Goal: Transaction & Acquisition: Purchase product/service

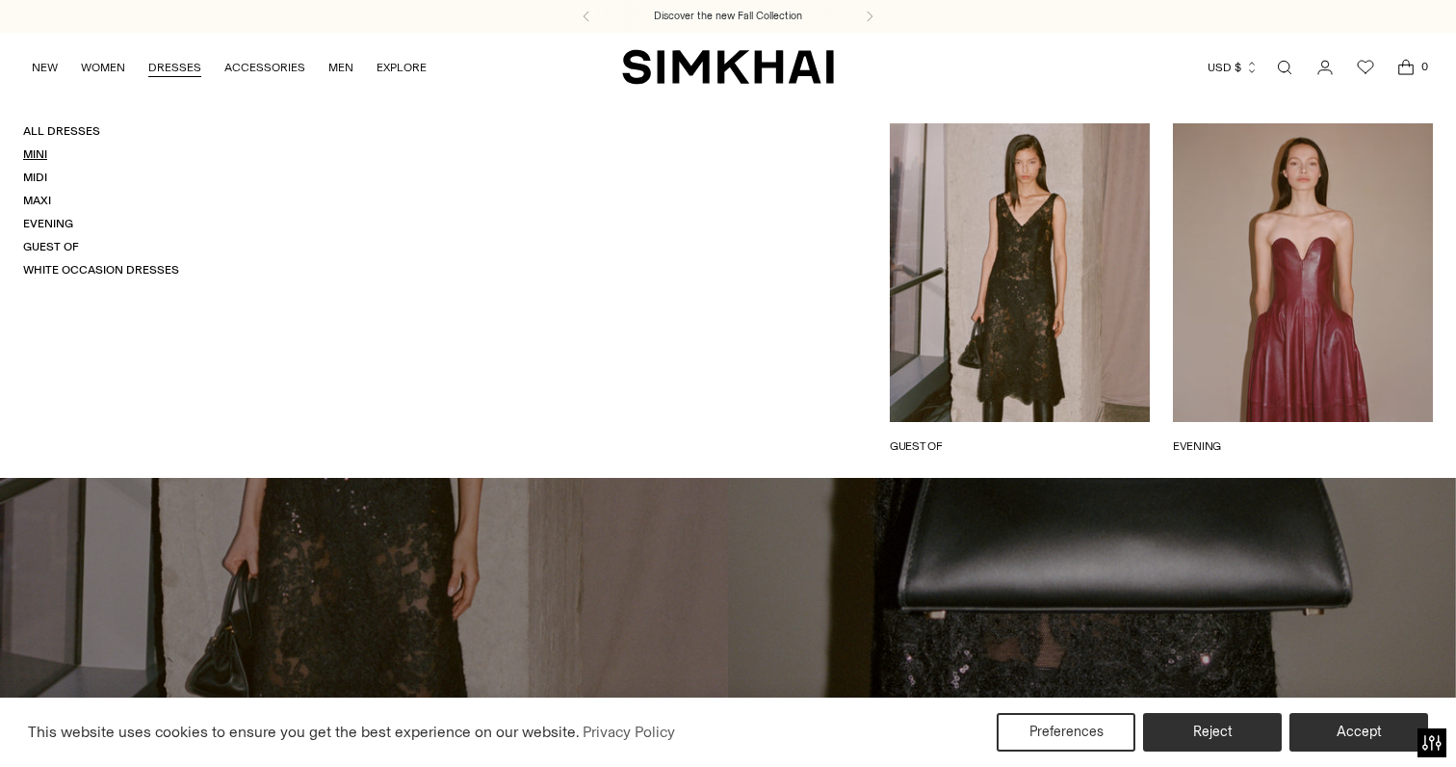
click at [33, 156] on link "Mini" at bounding box center [35, 153] width 24 height 13
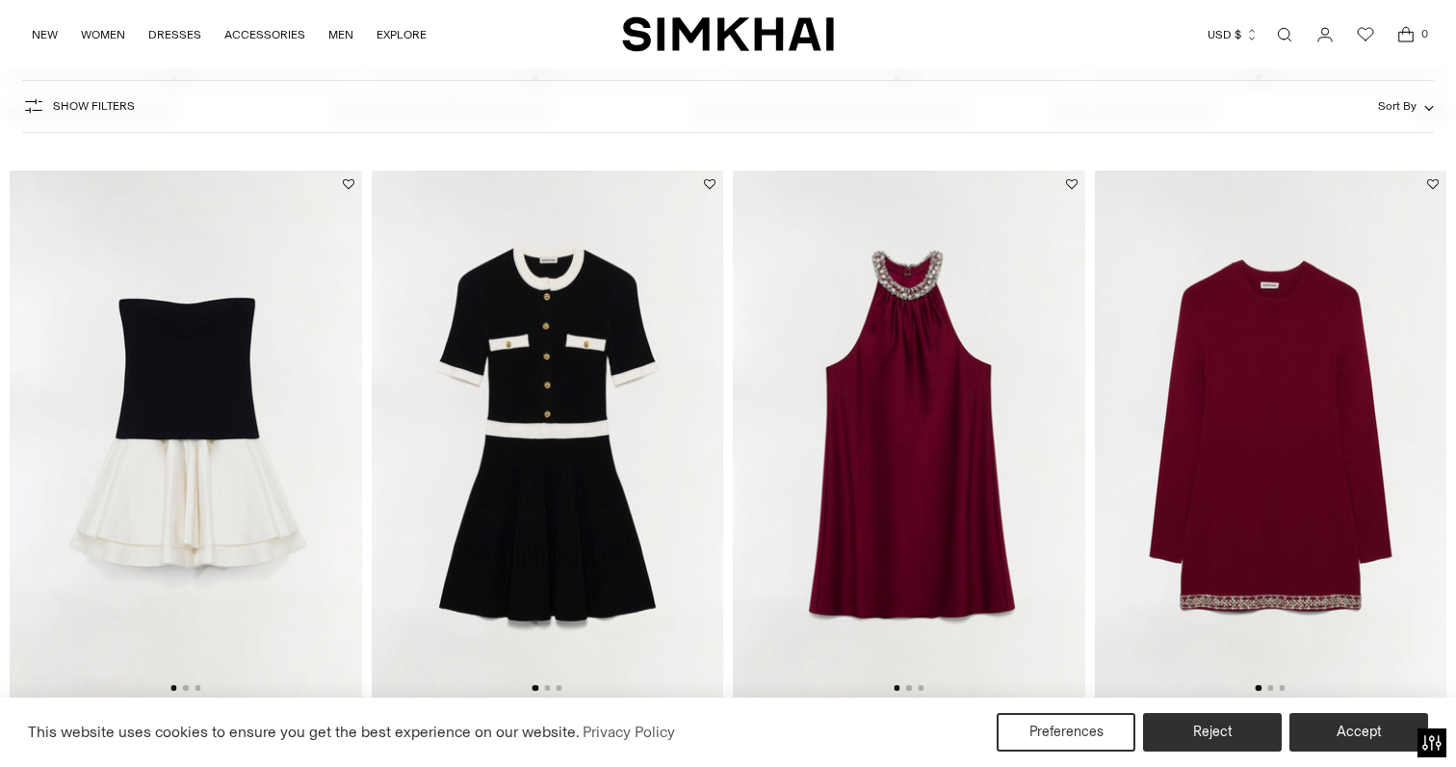
scroll to position [3206, 0]
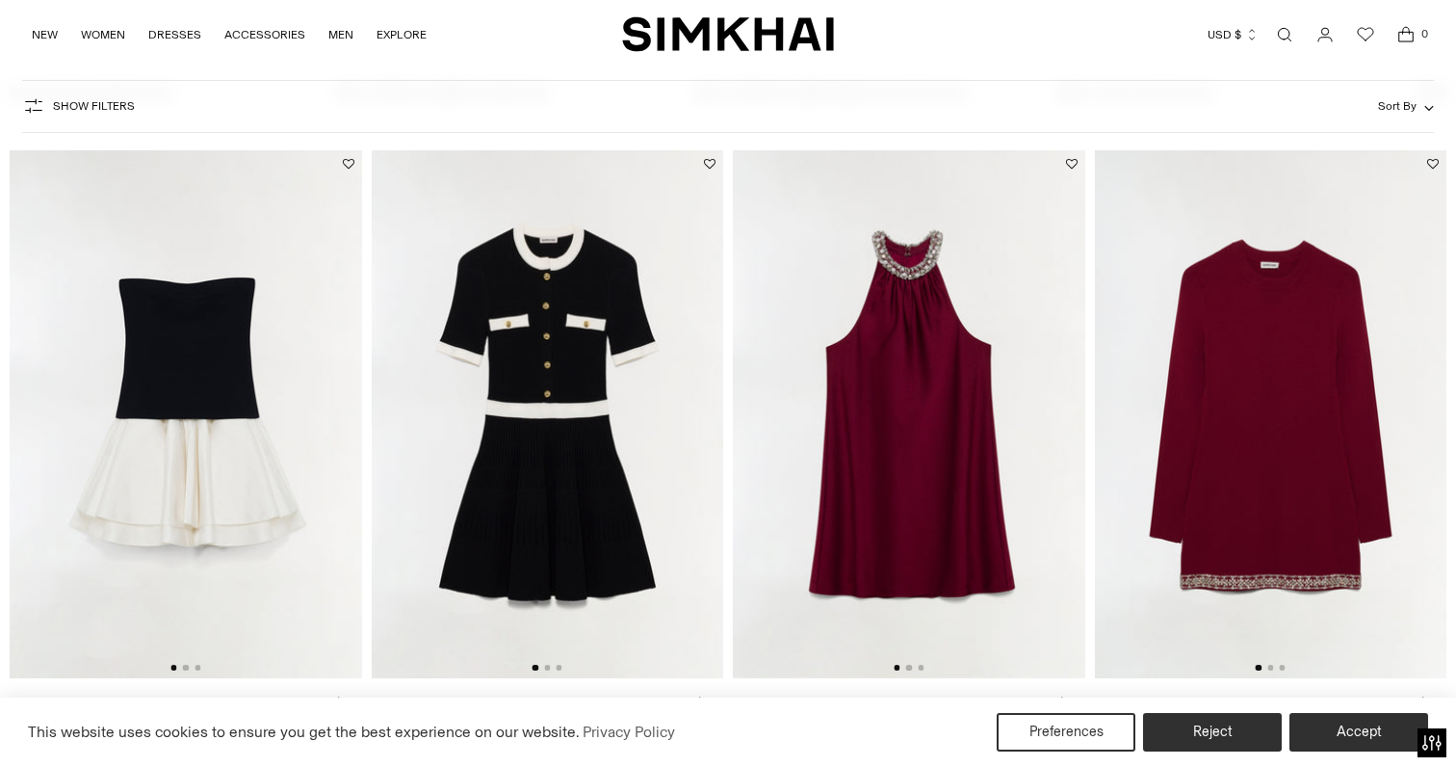
click at [934, 384] on img at bounding box center [909, 414] width 352 height 528
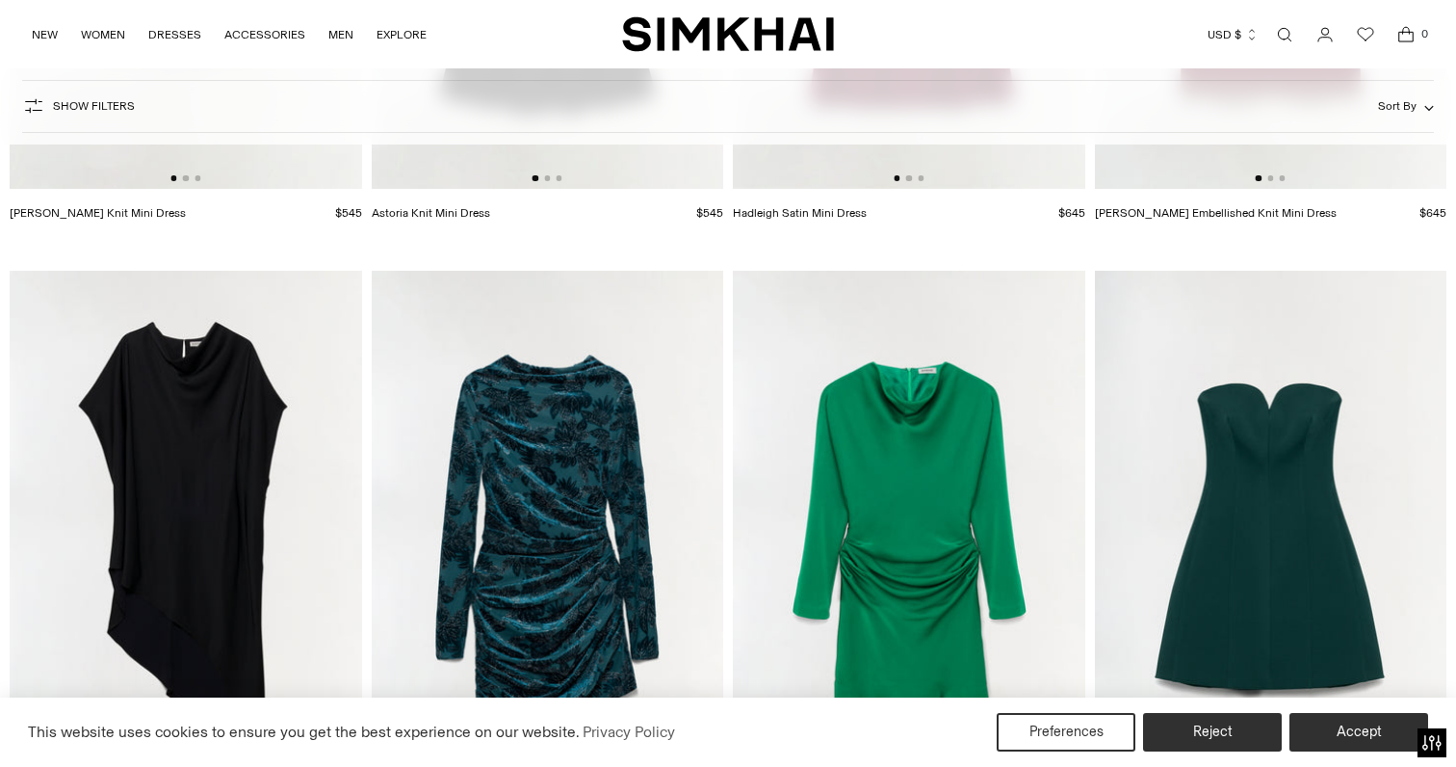
scroll to position [3734, 0]
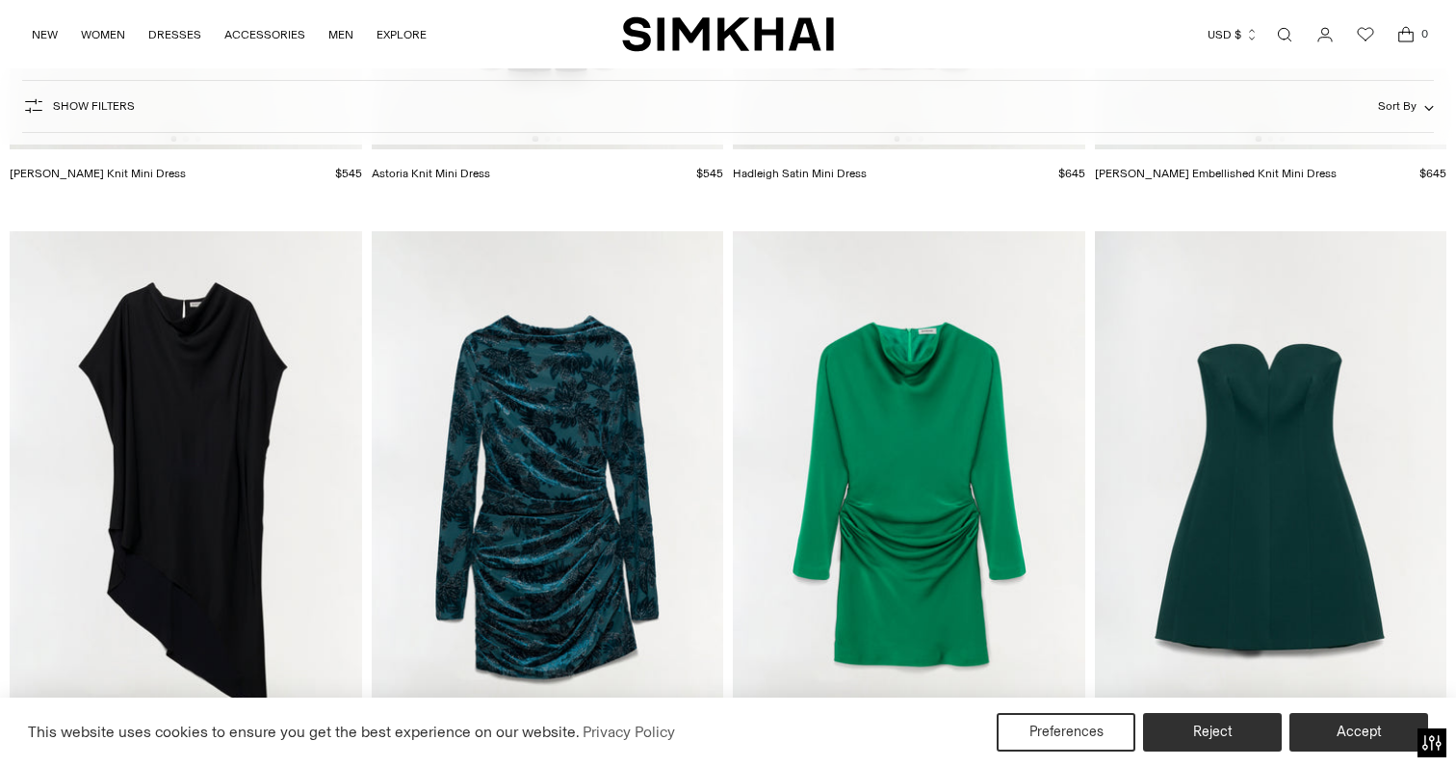
click at [521, 522] on img at bounding box center [548, 495] width 352 height 528
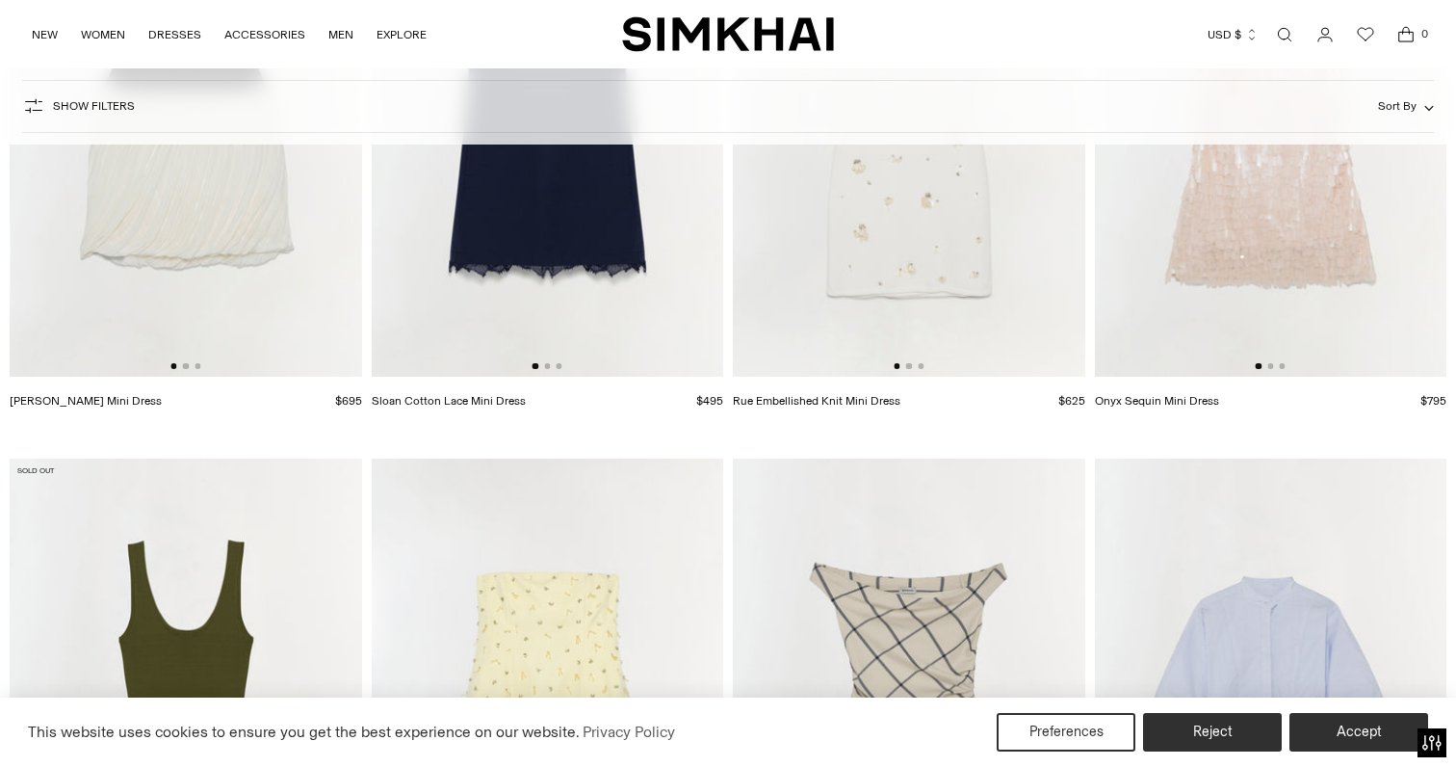
scroll to position [5388, 0]
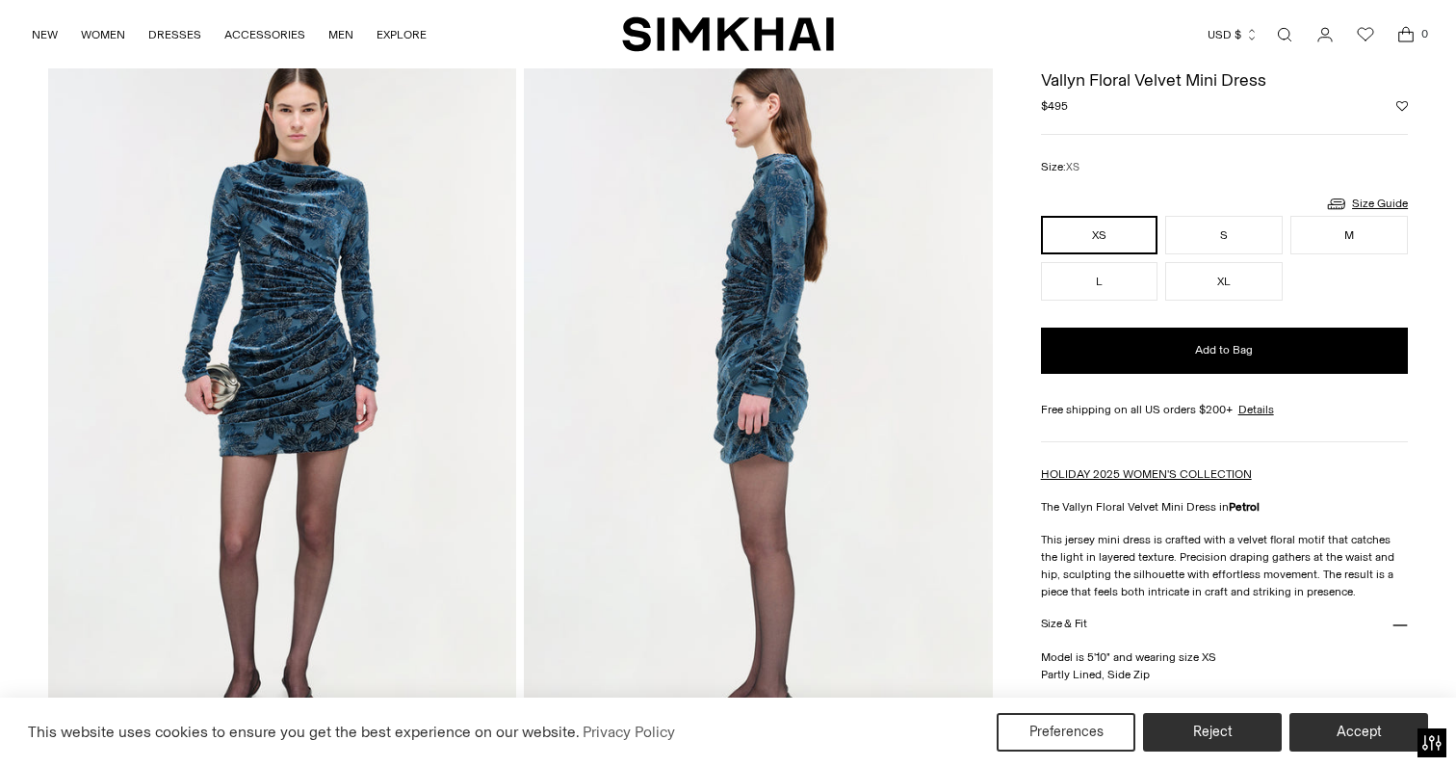
scroll to position [125, 0]
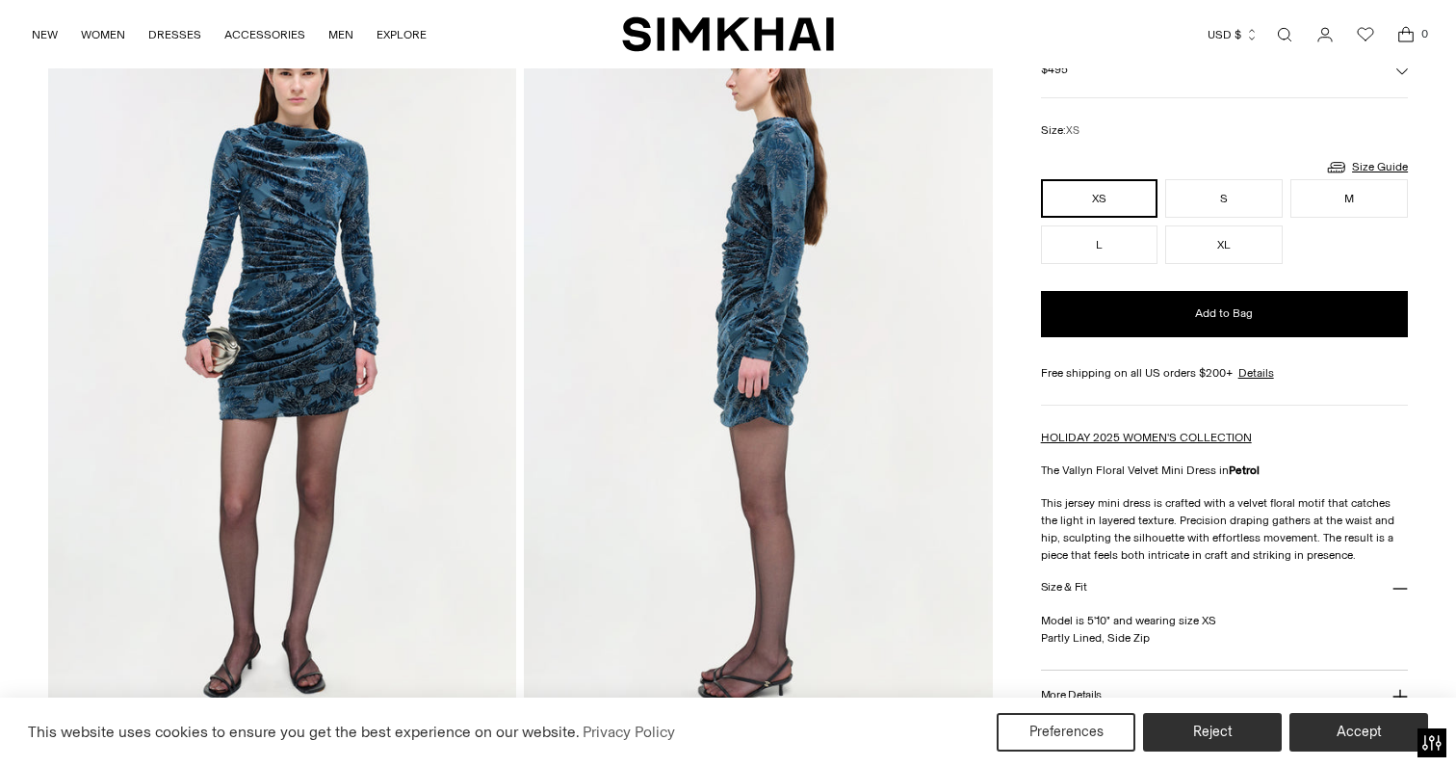
click at [768, 348] on img at bounding box center [758, 365] width 468 height 703
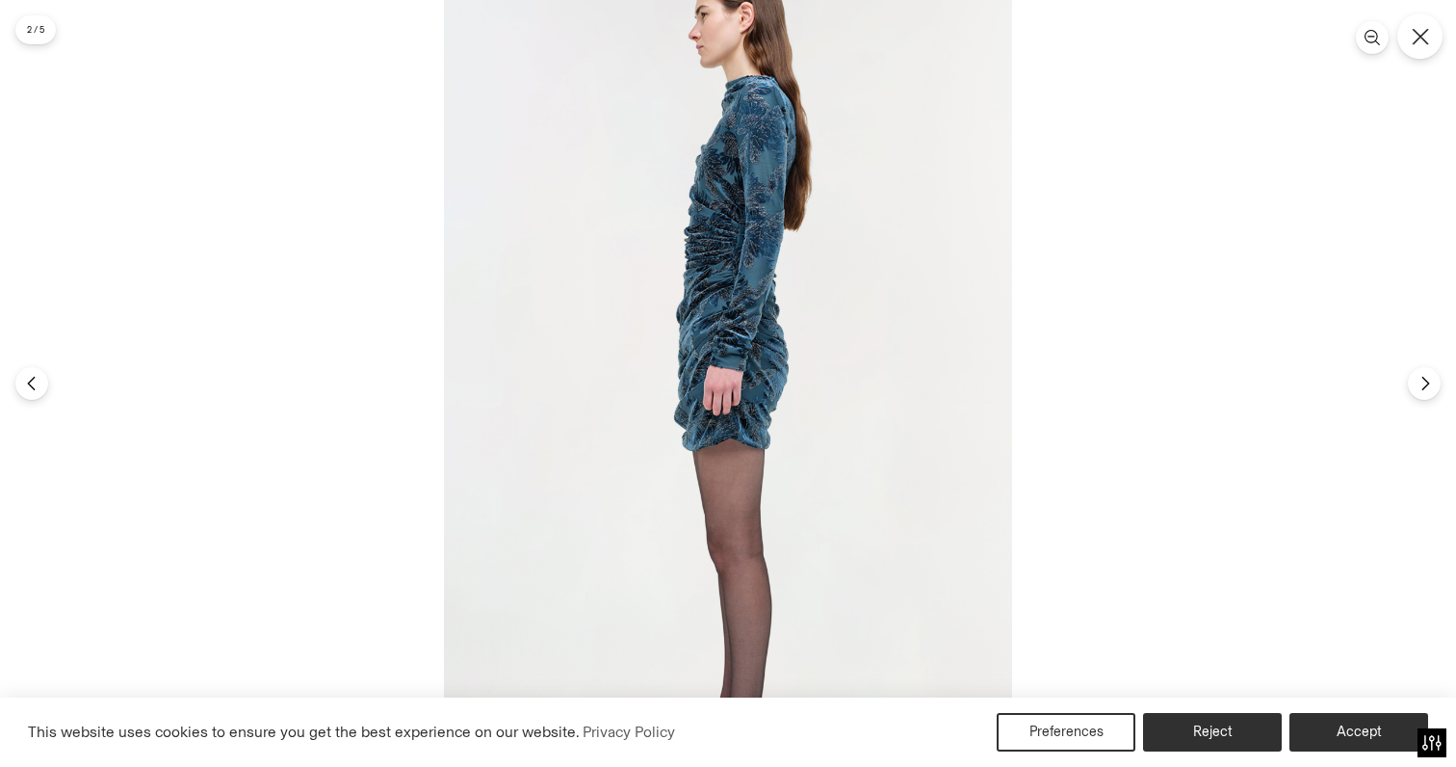
click at [1417, 47] on button "Close" at bounding box center [1419, 35] width 45 height 45
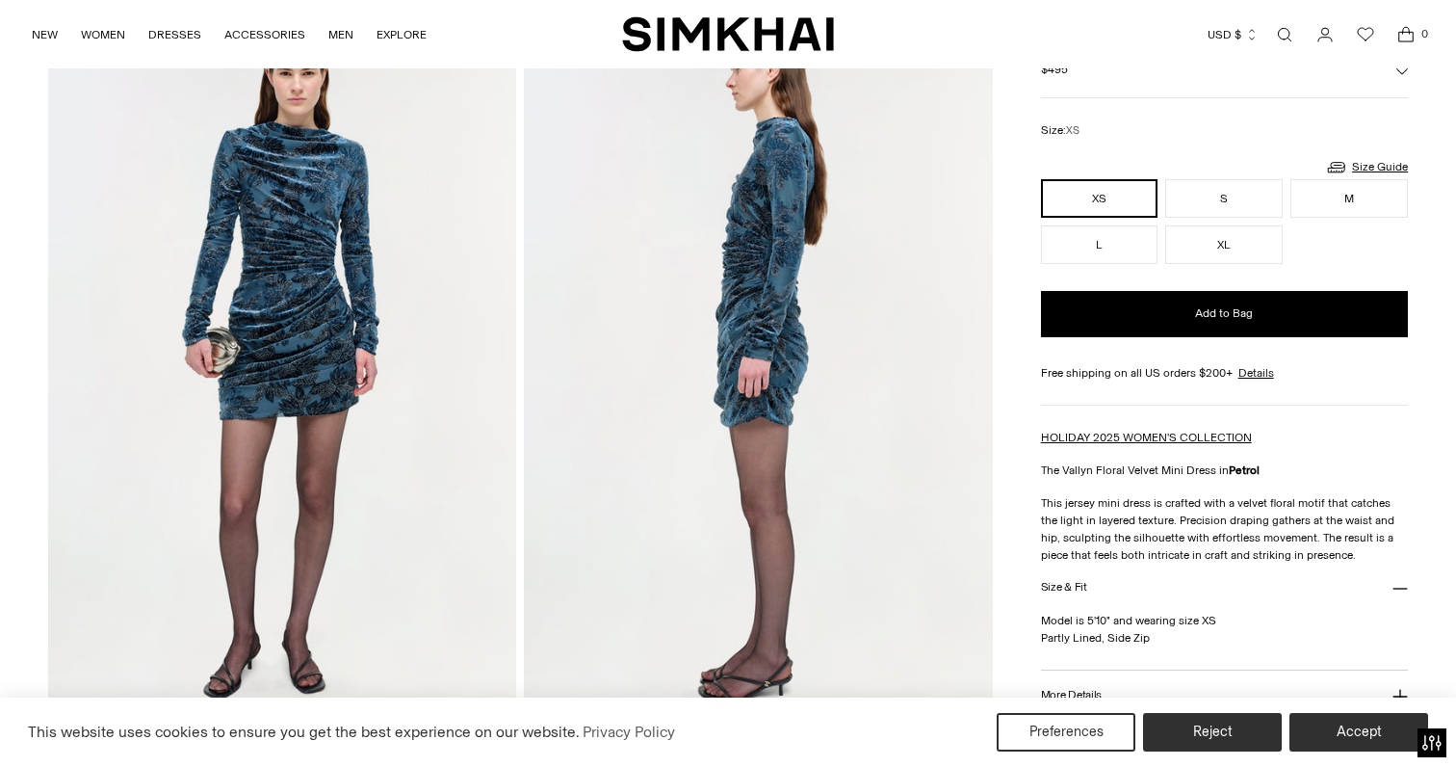
click at [305, 389] on img at bounding box center [282, 365] width 468 height 703
